Goal: Task Accomplishment & Management: Complete application form

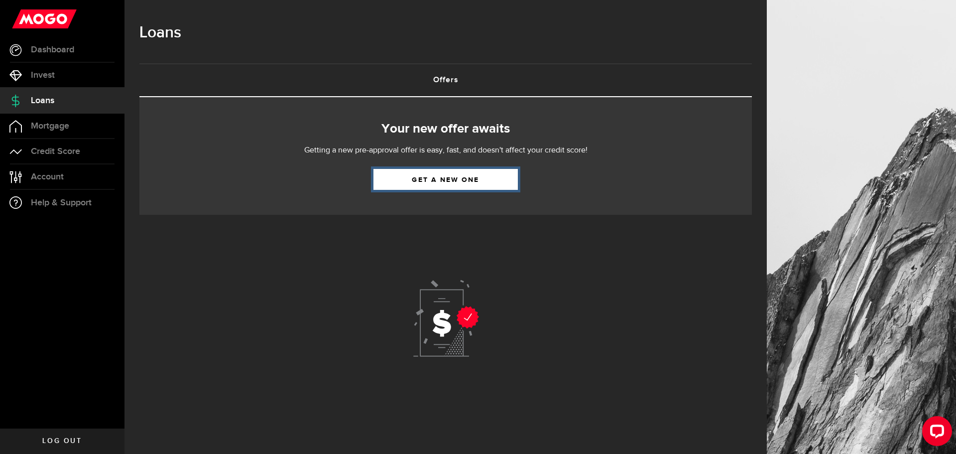
click at [444, 183] on link "Get a new one" at bounding box center [445, 179] width 144 height 21
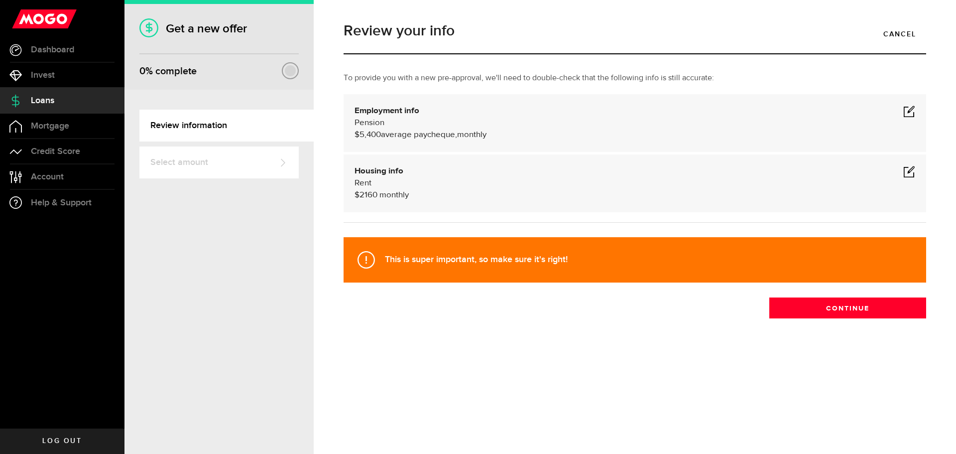
click at [911, 109] on span at bounding box center [909, 111] width 12 height 12
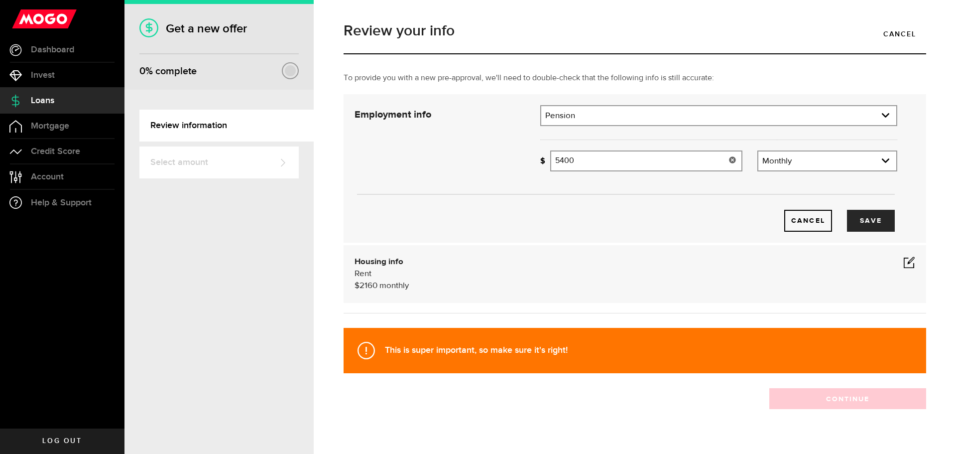
drag, startPoint x: 599, startPoint y: 163, endPoint x: 533, endPoint y: 163, distance: 65.2
click at [535, 164] on div "Missing your paycheque info! 5400 Average paycheque" at bounding box center [641, 164] width 217 height 28
type input "4,328"
click at [855, 216] on button "Save" at bounding box center [871, 221] width 48 height 22
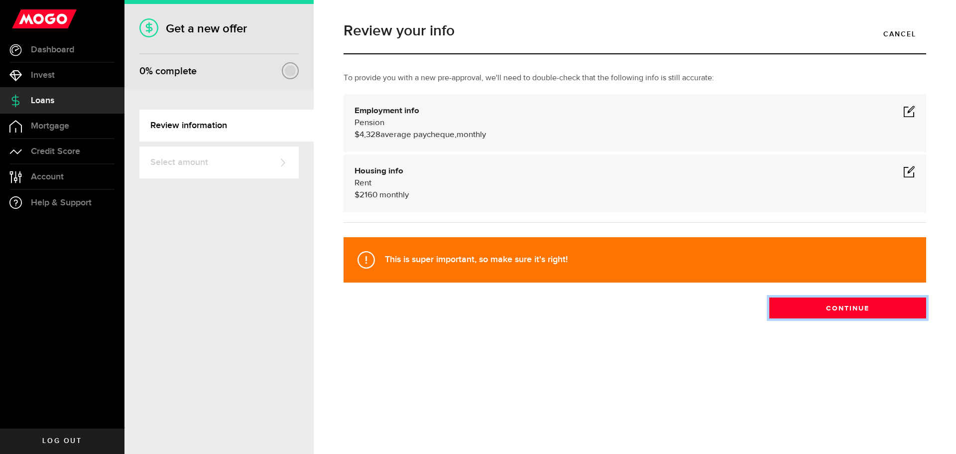
click at [830, 307] on button "Continue" at bounding box center [847, 307] width 157 height 21
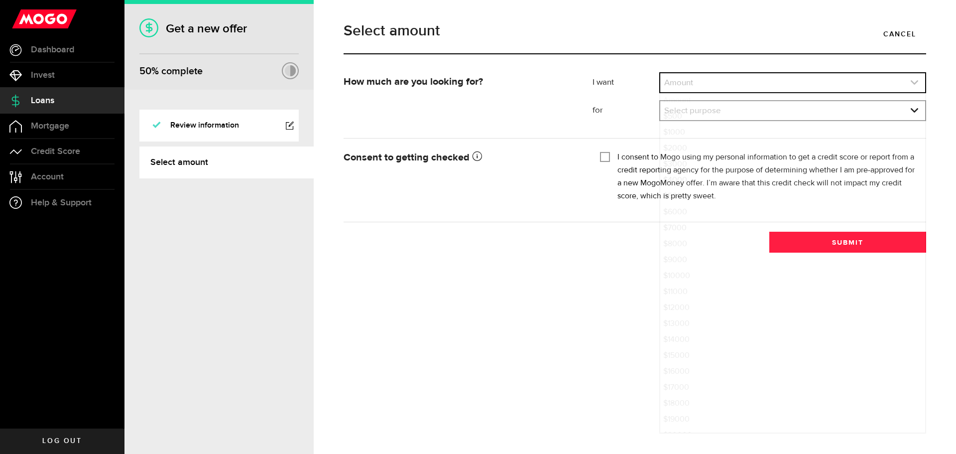
click at [914, 84] on icon "expand select" at bounding box center [914, 82] width 8 height 8
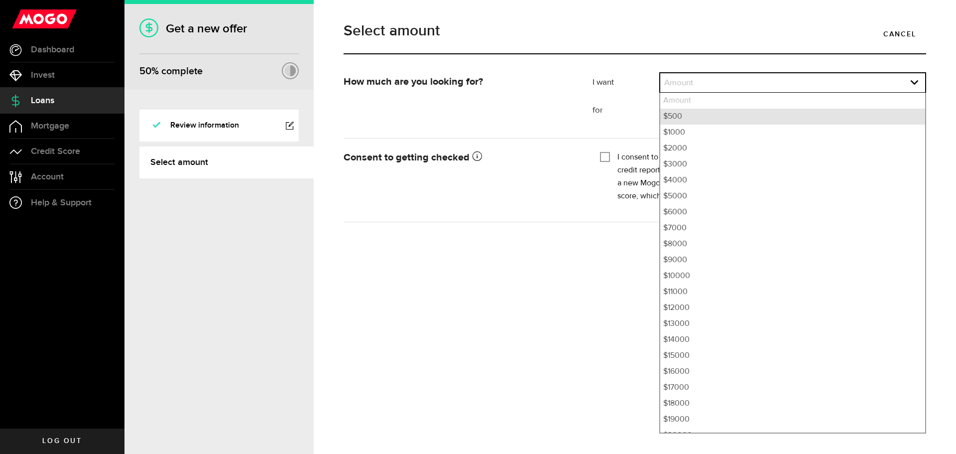
click at [897, 122] on li "$500" at bounding box center [792, 117] width 265 height 16
select select "500"
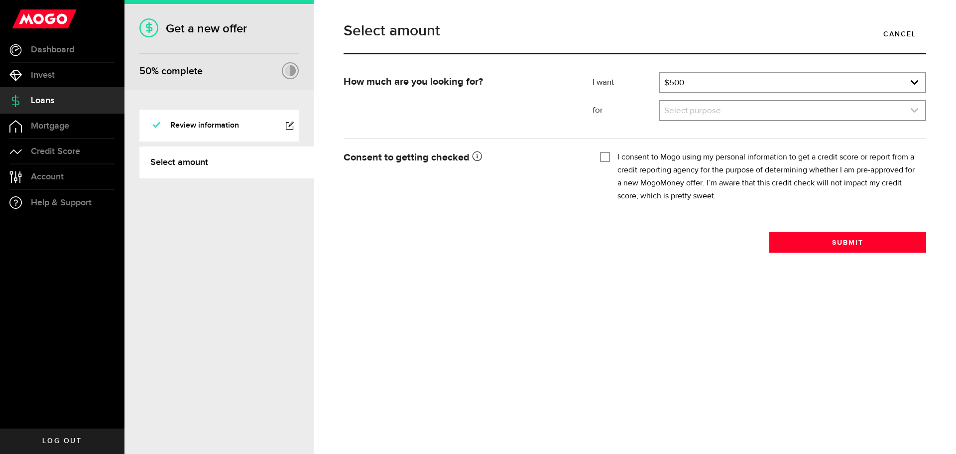
click at [916, 108] on icon "expand select" at bounding box center [914, 110] width 8 height 8
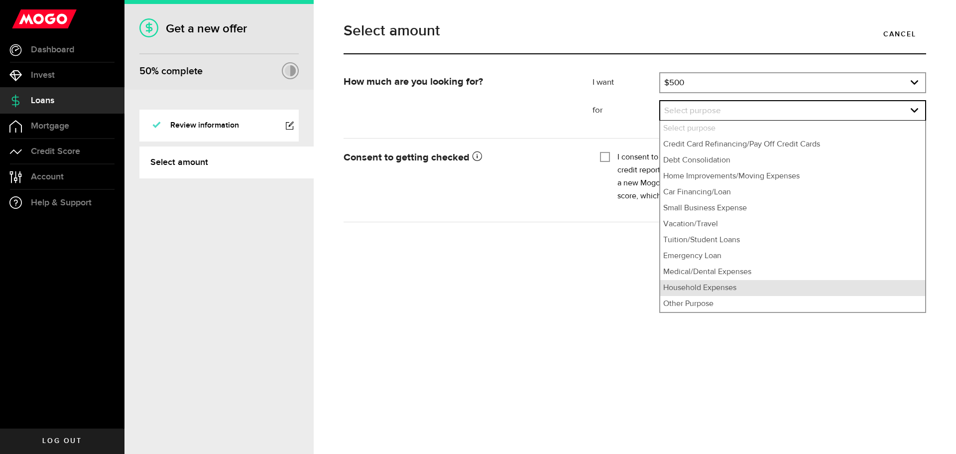
click at [747, 289] on li "Household Expenses" at bounding box center [792, 288] width 265 height 16
select select "Household Expenses"
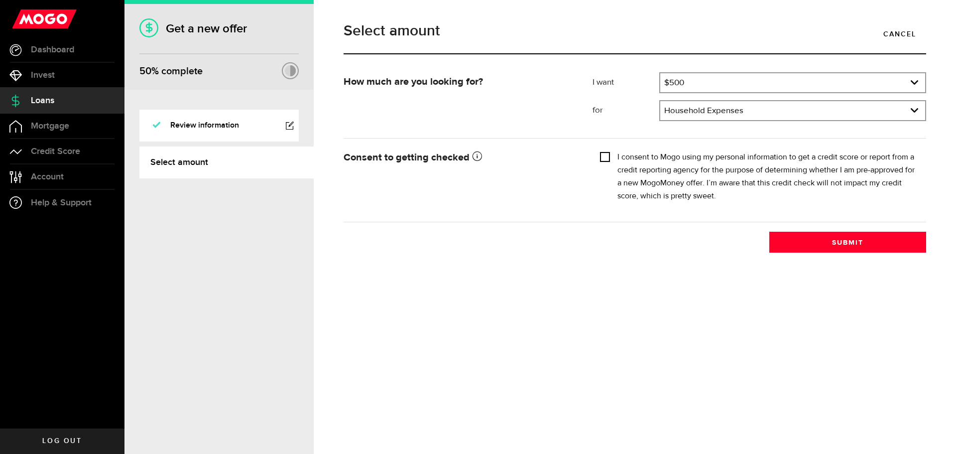
click at [606, 155] on input "I consent to Mogo using my personal information to get a credit score or report…" at bounding box center [605, 156] width 10 height 10
checkbox input "true"
click at [826, 241] on button "Submit" at bounding box center [847, 242] width 157 height 21
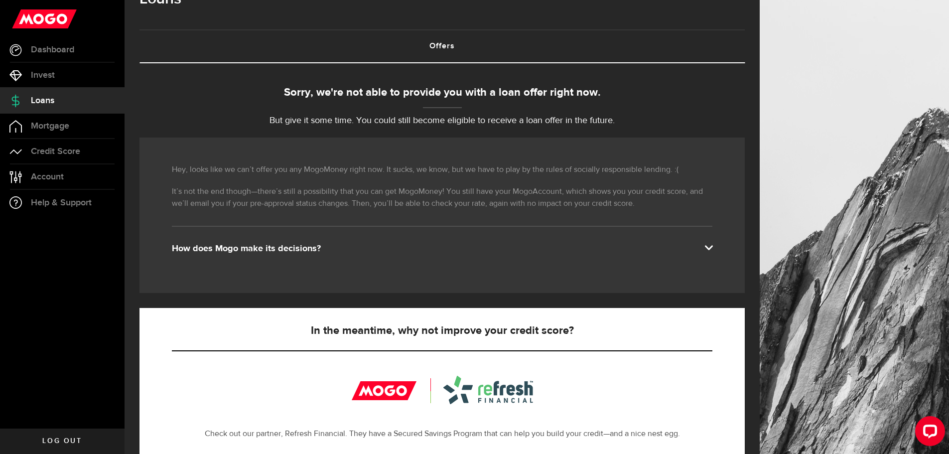
scroll to position [66, 0]
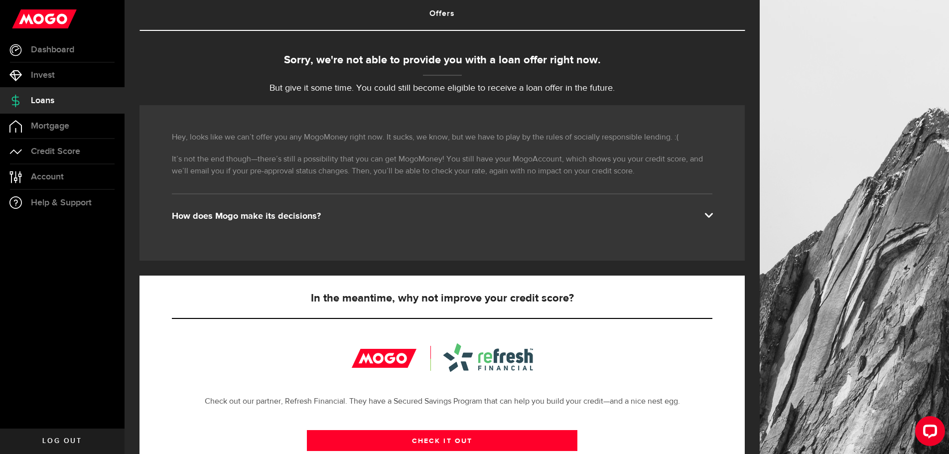
click at [712, 214] on span at bounding box center [708, 214] width 8 height 8
click at [712, 213] on span at bounding box center [708, 214] width 8 height 8
click at [307, 216] on div "How does Mogo make its decisions?" at bounding box center [442, 216] width 540 height 12
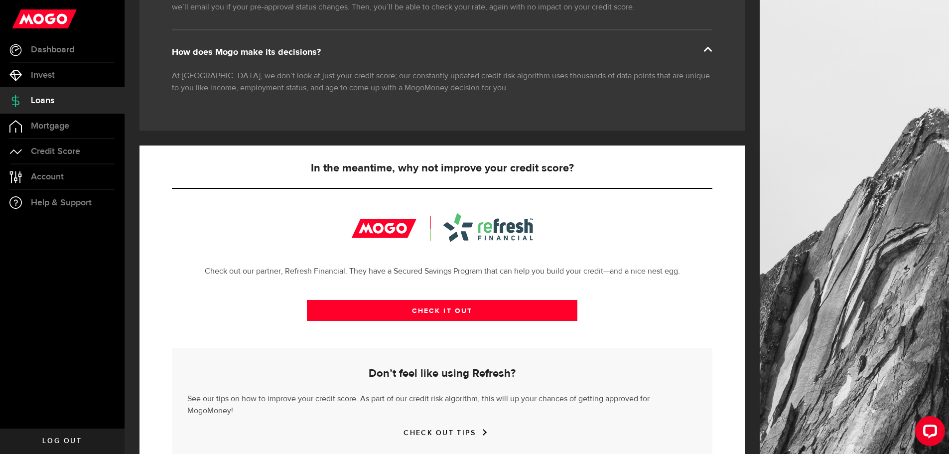
scroll to position [252, 0]
